Goal: Task Accomplishment & Management: Use online tool/utility

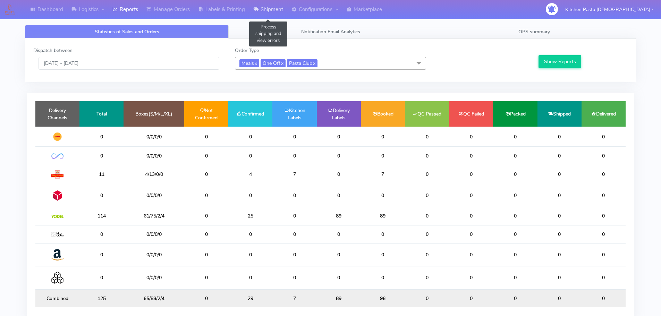
drag, startPoint x: 275, startPoint y: 14, endPoint x: 273, endPoint y: 18, distance: 4.0
click at [275, 14] on link "Shipment" at bounding box center [268, 9] width 38 height 19
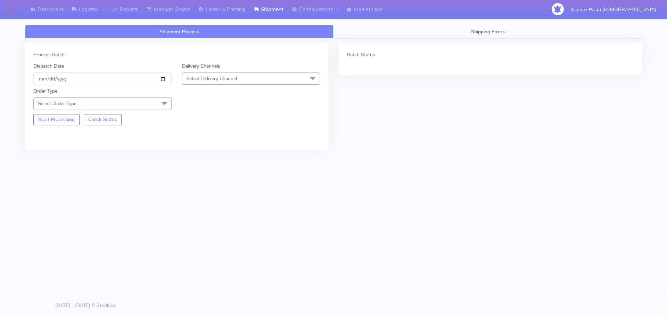
click at [244, 77] on span "Select Delivery Channel" at bounding box center [251, 79] width 138 height 12
click at [203, 155] on div "Yodel" at bounding box center [251, 156] width 131 height 7
click at [156, 105] on span "Select Order Type" at bounding box center [102, 104] width 138 height 12
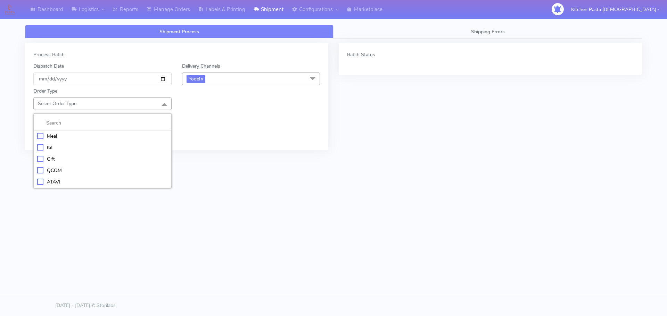
click at [161, 134] on div "Meal" at bounding box center [102, 136] width 131 height 7
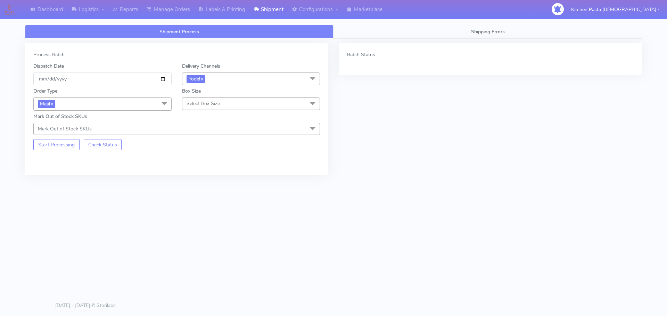
click at [201, 108] on span "Select Box Size" at bounding box center [251, 104] width 138 height 12
click at [201, 155] on li "Medium" at bounding box center [250, 158] width 137 height 11
click at [47, 147] on button "Start Processing" at bounding box center [56, 144] width 46 height 11
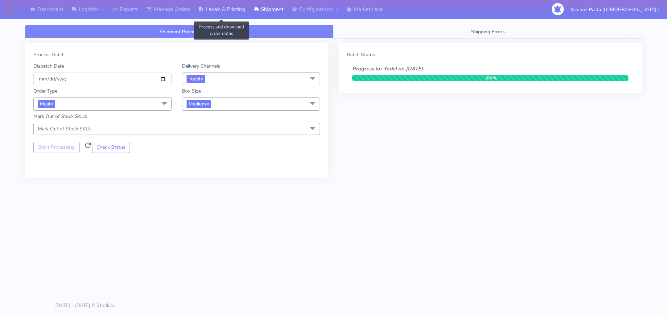
click at [225, 15] on link "Labels & Printing" at bounding box center [221, 9] width 55 height 19
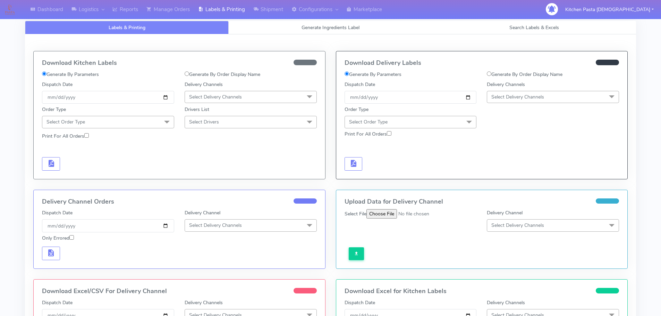
click at [531, 100] on span "Select Delivery Channels" at bounding box center [553, 97] width 132 height 12
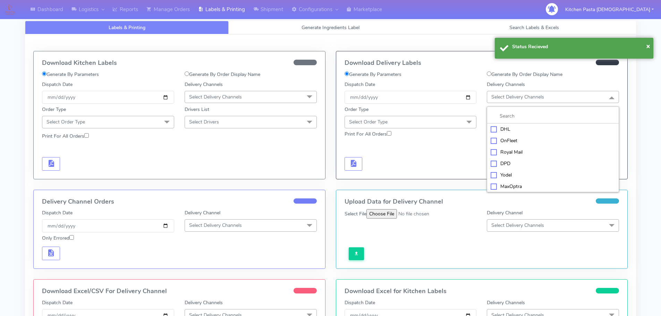
click at [491, 178] on div "Yodel" at bounding box center [553, 174] width 125 height 7
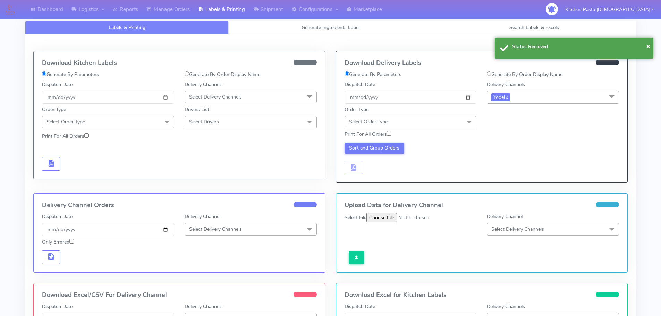
click at [429, 126] on span "Select Order Type" at bounding box center [411, 122] width 132 height 12
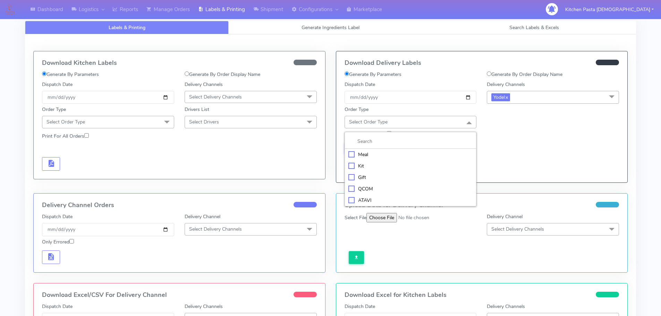
click at [359, 163] on div "Kit" at bounding box center [411, 165] width 125 height 7
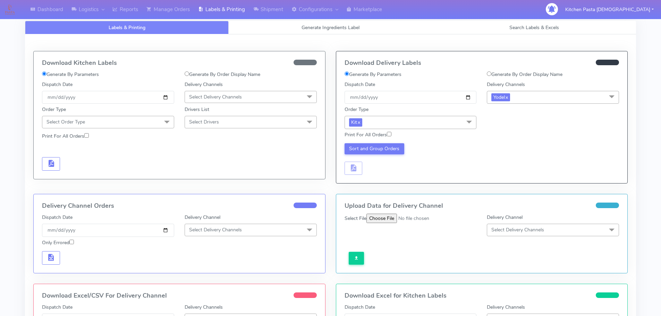
drag, startPoint x: 419, startPoint y: 112, endPoint x: 426, endPoint y: 123, distance: 12.0
click at [420, 112] on div "Order Type Kit x Meal Kit Gift QCOM ATAVI" at bounding box center [411, 117] width 143 height 23
click at [428, 124] on span "Kit x" at bounding box center [411, 122] width 132 height 13
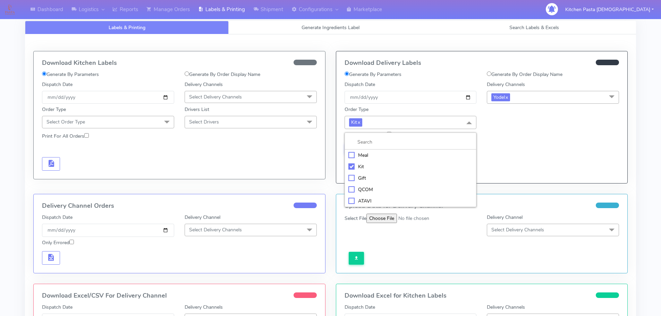
click at [392, 155] on div "Meal" at bounding box center [411, 155] width 125 height 7
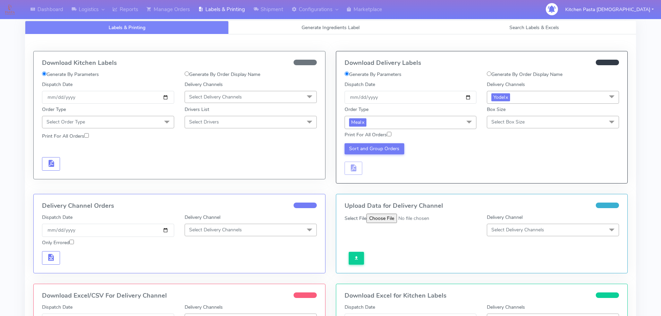
click at [533, 123] on span "Select Box Size" at bounding box center [553, 122] width 132 height 12
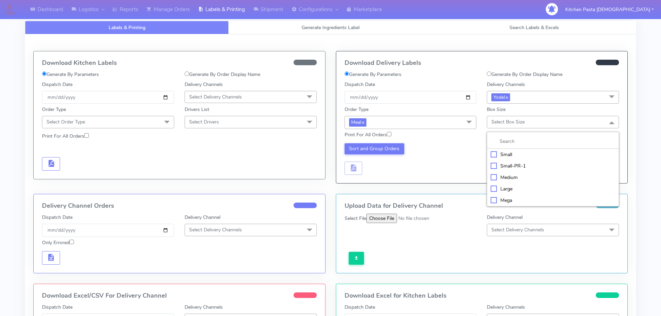
click at [516, 175] on div "Medium" at bounding box center [553, 177] width 125 height 7
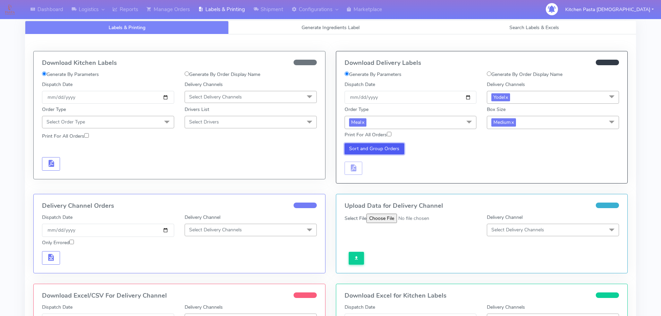
click at [369, 148] on button "Sort and Group Orders" at bounding box center [375, 148] width 60 height 11
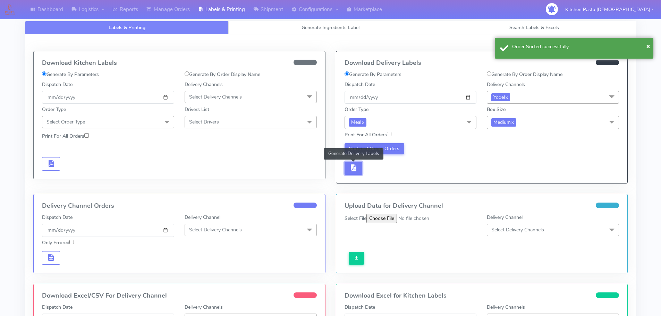
click at [361, 172] on button "button" at bounding box center [354, 169] width 18 height 14
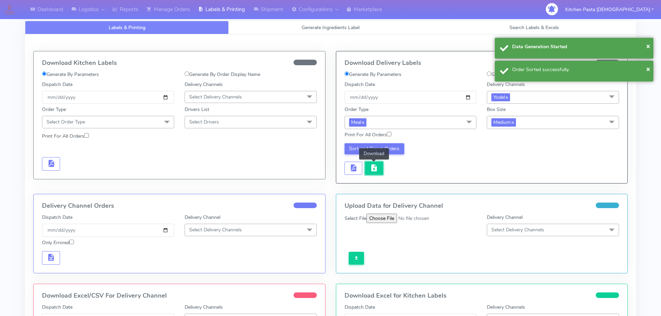
click at [371, 174] on button "button" at bounding box center [374, 169] width 18 height 14
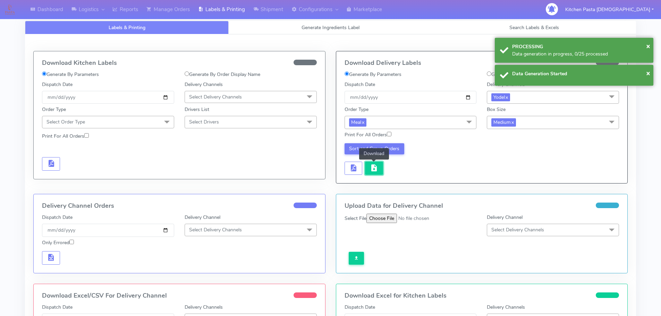
click at [367, 169] on button "button" at bounding box center [374, 169] width 18 height 14
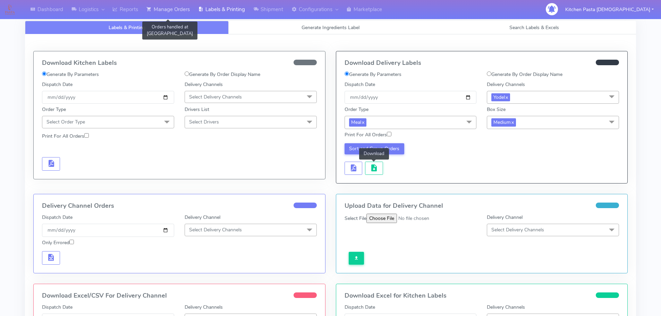
click at [154, 12] on link "Manage Orders" at bounding box center [168, 9] width 52 height 19
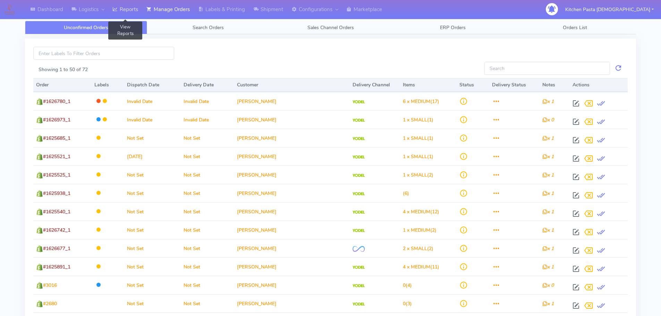
click at [139, 10] on link "Reports" at bounding box center [125, 9] width 34 height 19
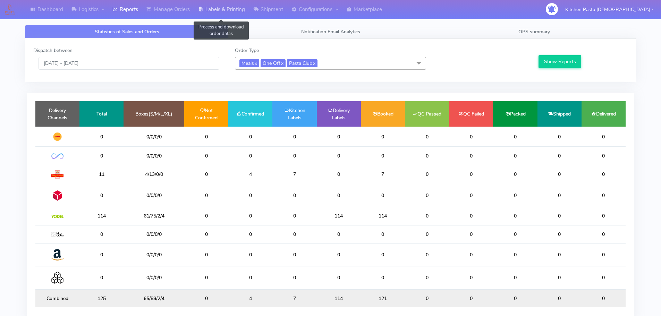
click at [236, 15] on link "Labels & Printing" at bounding box center [221, 9] width 55 height 19
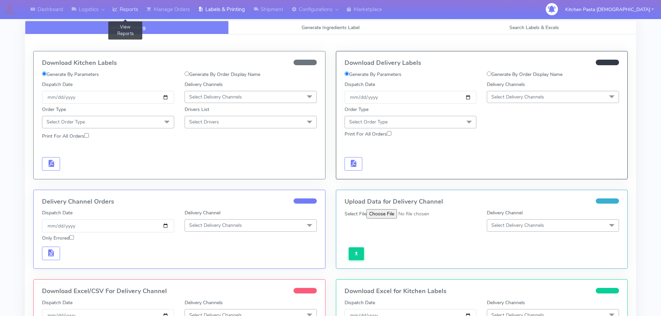
click at [135, 8] on link "Reports" at bounding box center [125, 9] width 34 height 19
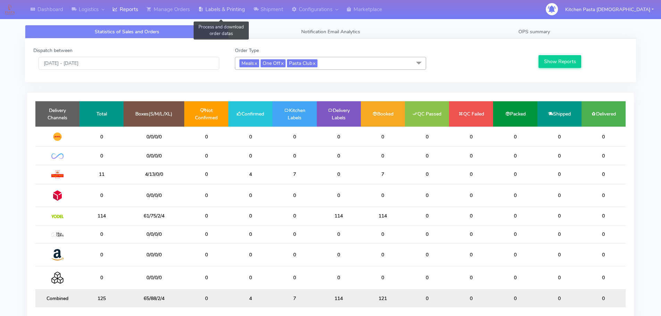
click at [220, 11] on link "Labels & Printing" at bounding box center [221, 9] width 55 height 19
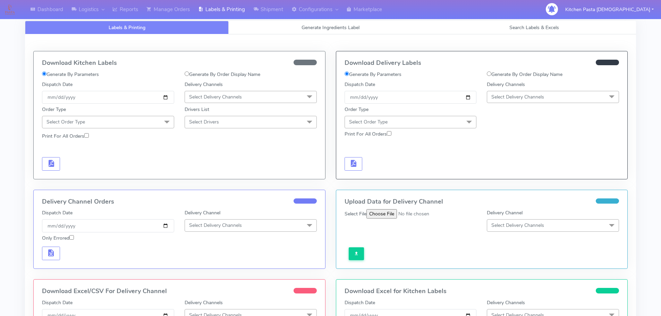
click at [219, 98] on span "Select Delivery Channels" at bounding box center [215, 97] width 53 height 7
click at [216, 154] on div "Royal Mail" at bounding box center [250, 152] width 125 height 7
click at [162, 120] on span at bounding box center [167, 122] width 14 height 13
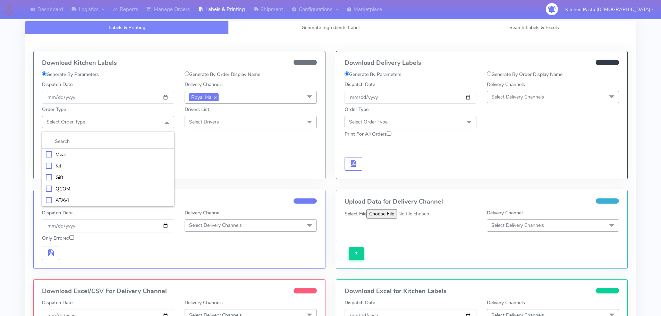
click at [104, 160] on li "Kit" at bounding box center [108, 165] width 132 height 11
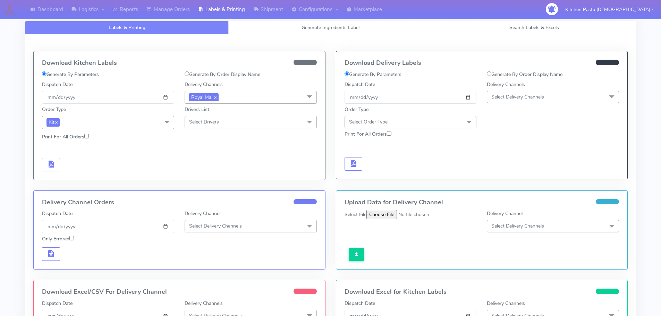
click at [158, 121] on span "Kit x" at bounding box center [108, 122] width 132 height 13
click at [85, 154] on div "Meal" at bounding box center [108, 155] width 125 height 7
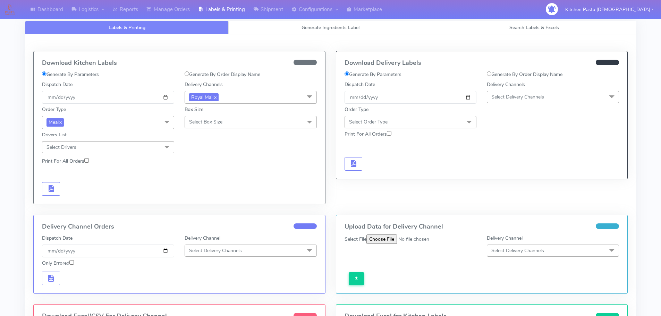
click at [212, 121] on span "Select Box Size" at bounding box center [205, 122] width 33 height 7
click at [208, 178] on div "Medium" at bounding box center [250, 177] width 125 height 7
click at [52, 194] on button "button" at bounding box center [51, 189] width 18 height 14
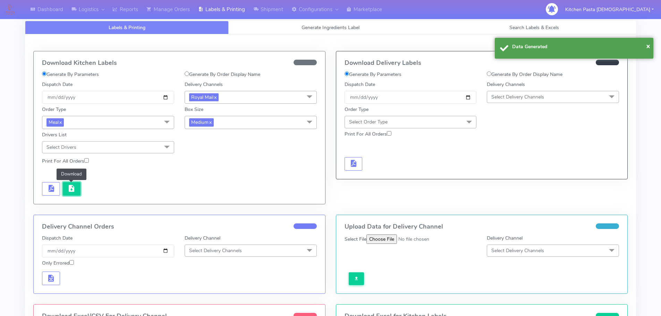
click at [72, 193] on button "button" at bounding box center [72, 189] width 18 height 14
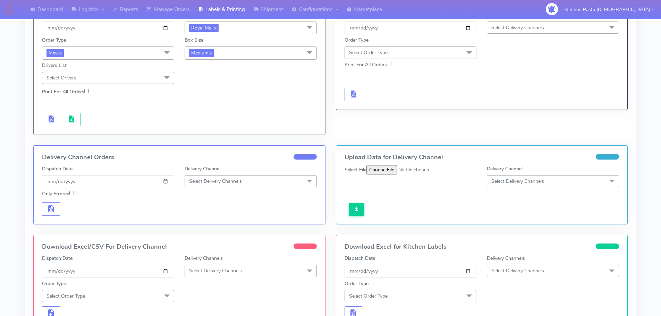
drag, startPoint x: 257, startPoint y: 269, endPoint x: 252, endPoint y: 273, distance: 5.8
click at [257, 270] on span "Select Delivery Channels" at bounding box center [251, 271] width 132 height 12
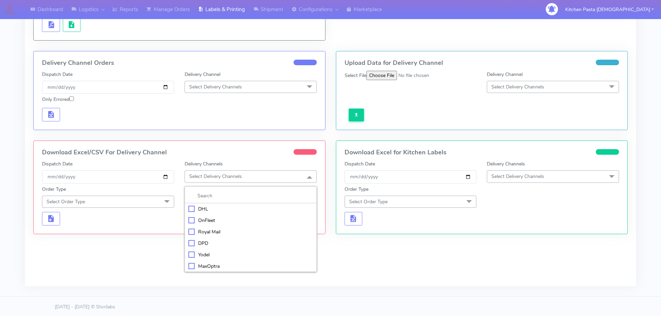
scroll to position [165, 0]
click at [210, 230] on div "Royal Mail" at bounding box center [250, 230] width 125 height 7
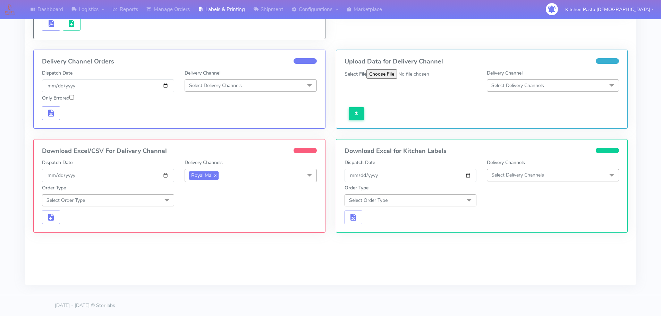
click at [167, 198] on span at bounding box center [167, 200] width 14 height 13
click at [128, 229] on li "Meal" at bounding box center [108, 232] width 132 height 11
click at [209, 204] on span "Select Box Size" at bounding box center [251, 200] width 132 height 12
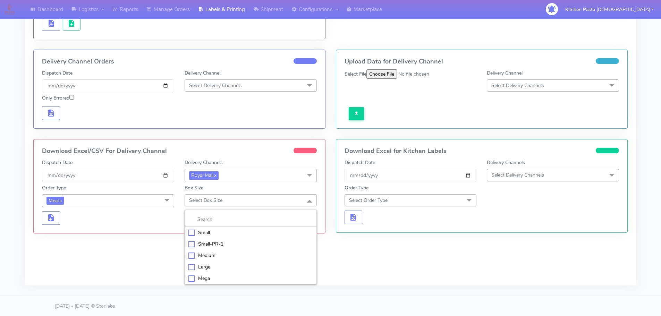
click at [206, 259] on div "Medium" at bounding box center [250, 255] width 125 height 7
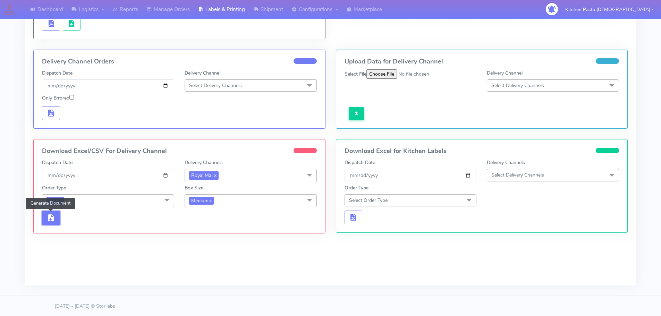
click at [56, 221] on button "button" at bounding box center [51, 218] width 18 height 14
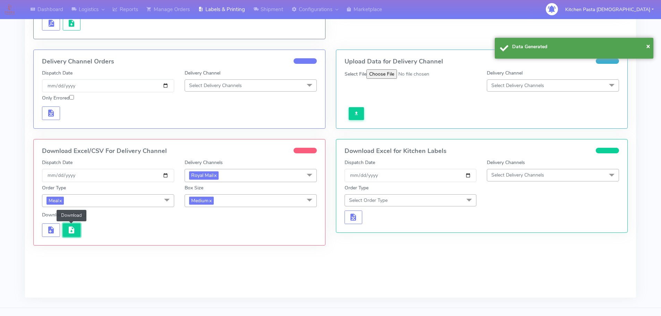
click at [73, 228] on span "button" at bounding box center [71, 231] width 8 height 7
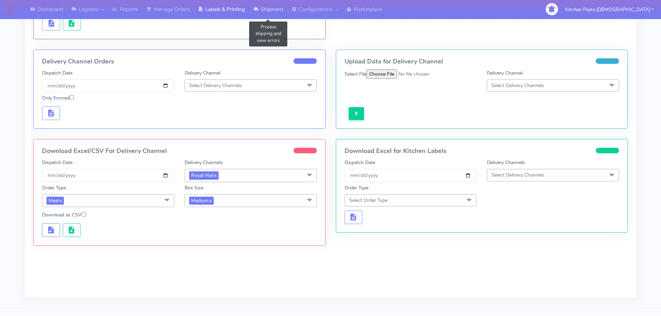
drag, startPoint x: 275, startPoint y: 11, endPoint x: 234, endPoint y: 17, distance: 40.6
click at [275, 11] on link "Shipment" at bounding box center [268, 9] width 38 height 19
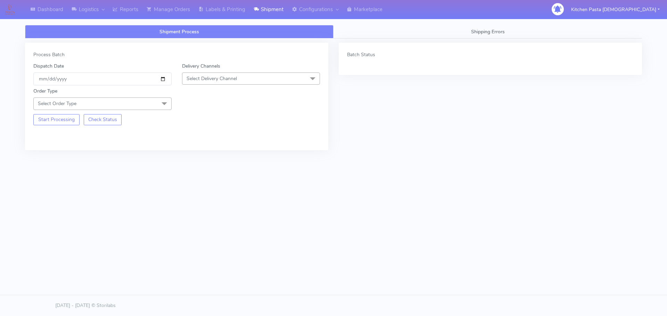
click at [195, 81] on span "Select Delivery Channel" at bounding box center [211, 78] width 50 height 7
click at [198, 151] on li "DPD" at bounding box center [250, 145] width 137 height 11
click at [160, 103] on span at bounding box center [164, 104] width 14 height 13
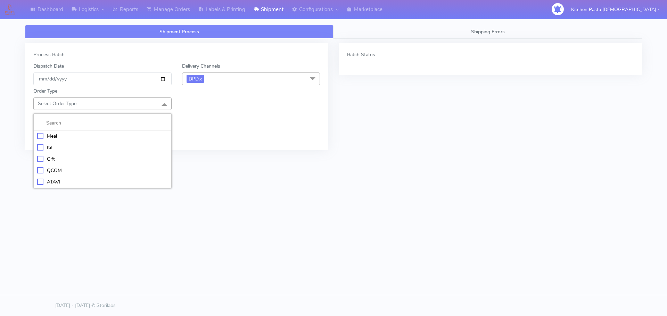
click at [212, 77] on span "DPD x" at bounding box center [251, 79] width 138 height 13
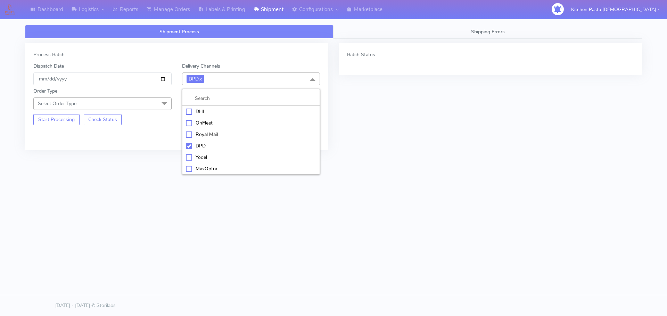
click at [202, 155] on div "Yodel" at bounding box center [251, 157] width 131 height 7
click at [143, 108] on span "Select Order Type" at bounding box center [102, 104] width 138 height 12
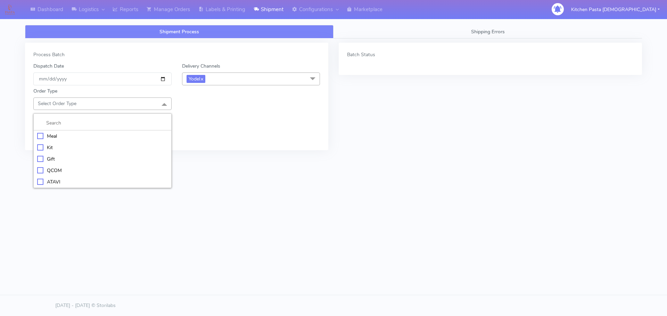
click at [80, 147] on div "Kit" at bounding box center [102, 147] width 131 height 7
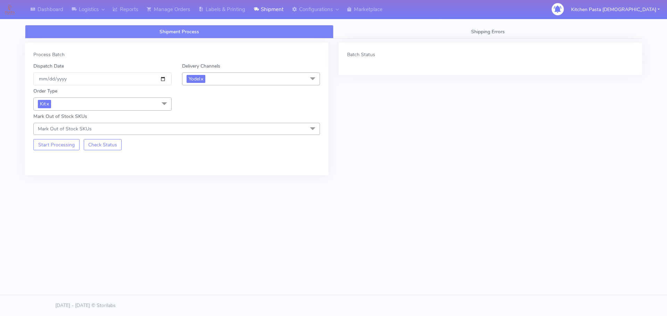
click at [66, 153] on div "Process Batch Dispatch Date 2025-09-30 Delivery Channels Yodel x DHL OnFleet Ro…" at bounding box center [176, 109] width 303 height 133
click at [69, 149] on button "Start Processing" at bounding box center [56, 144] width 46 height 11
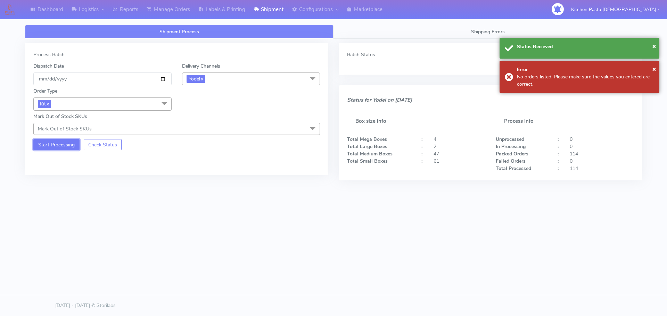
click at [73, 144] on button "Start Processing" at bounding box center [56, 144] width 46 height 11
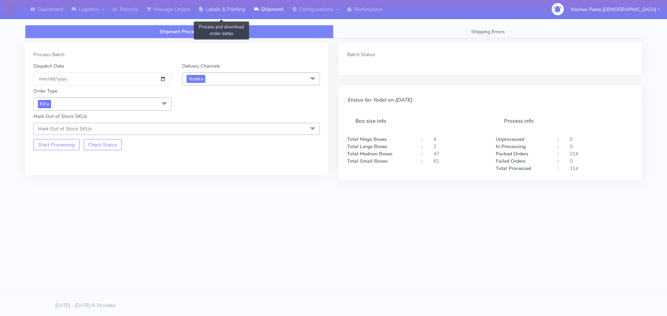
click at [222, 5] on link "Labels & Printing" at bounding box center [221, 9] width 55 height 19
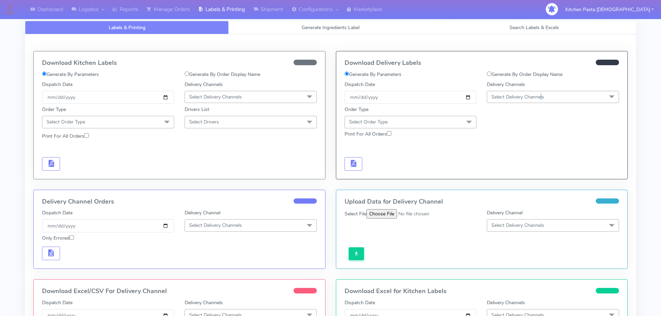
click at [544, 94] on span "Select Delivery Channels" at bounding box center [553, 97] width 132 height 12
click at [518, 174] on div "Yodel" at bounding box center [553, 174] width 125 height 7
